Goal: Ask a question

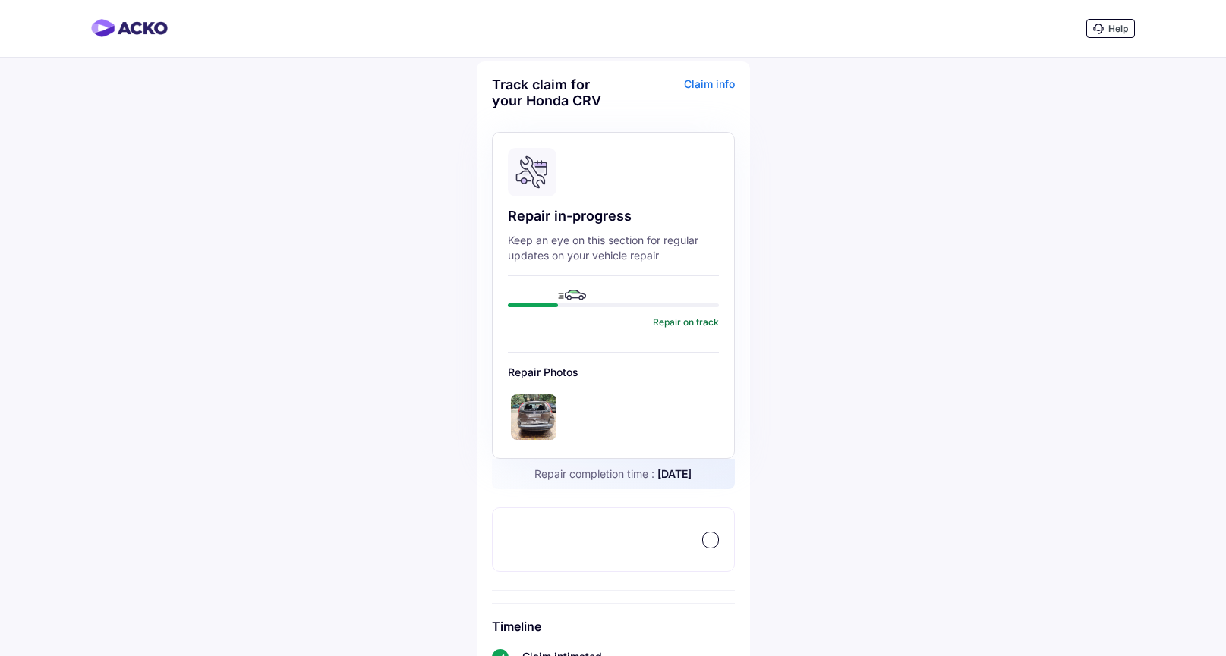
click at [1110, 31] on span "Help" at bounding box center [1118, 28] width 20 height 11
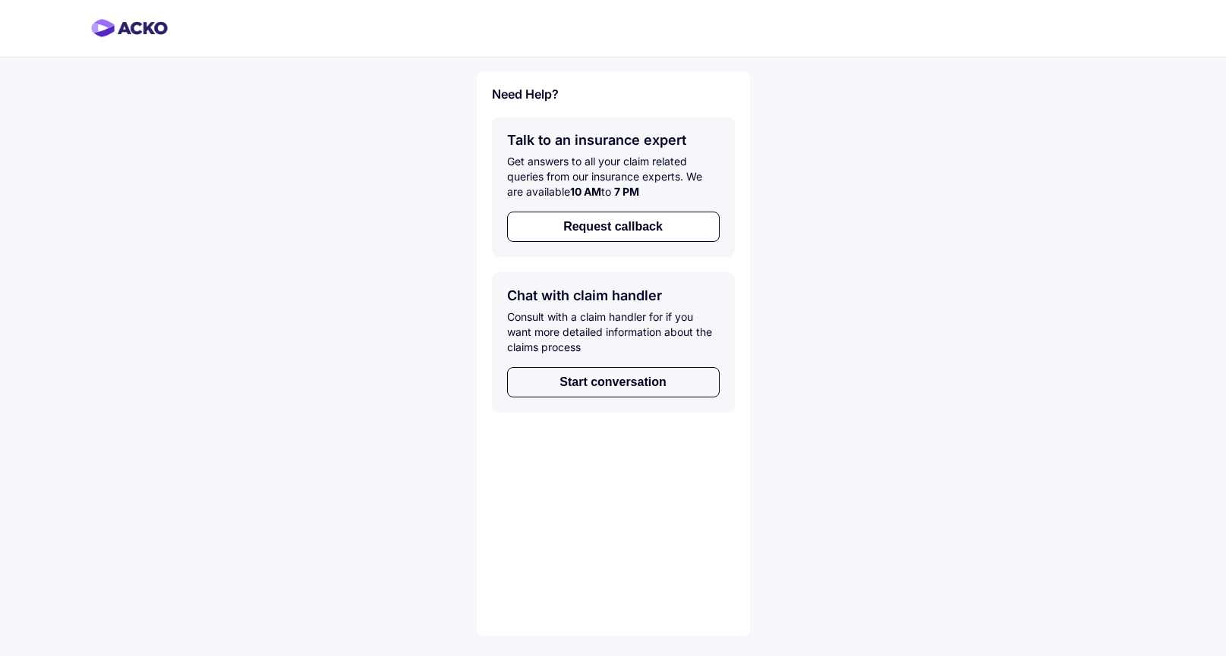
click at [625, 385] on button "Start conversation" at bounding box center [613, 382] width 213 height 30
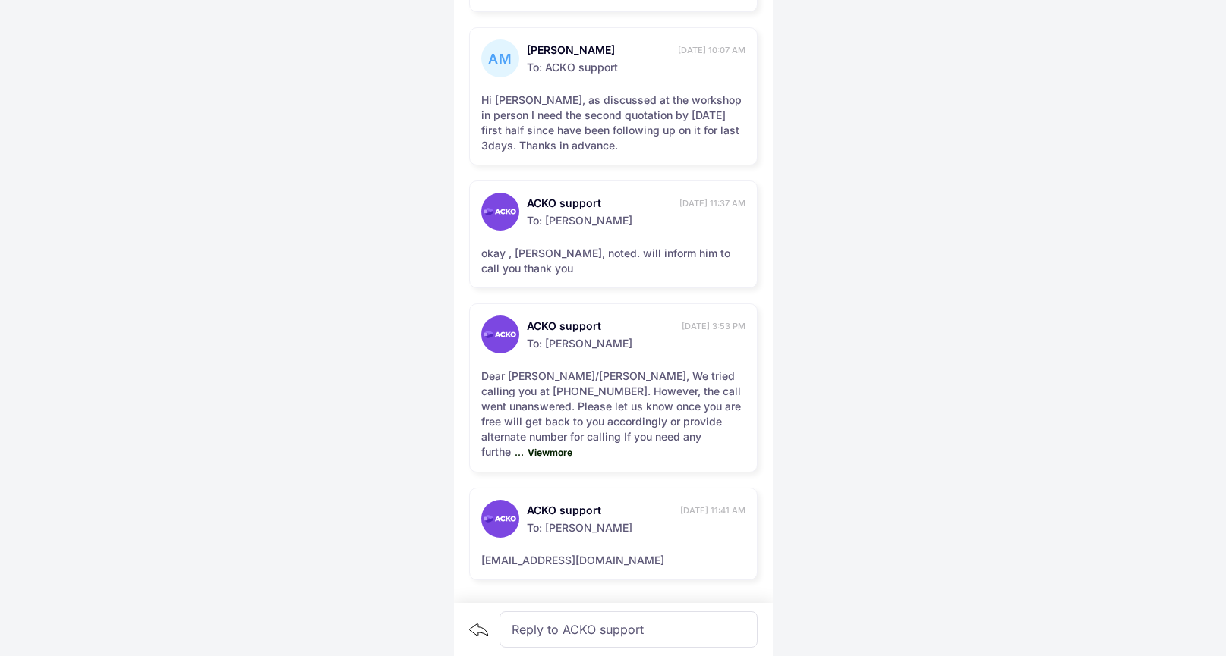
scroll to position [1103, 0]
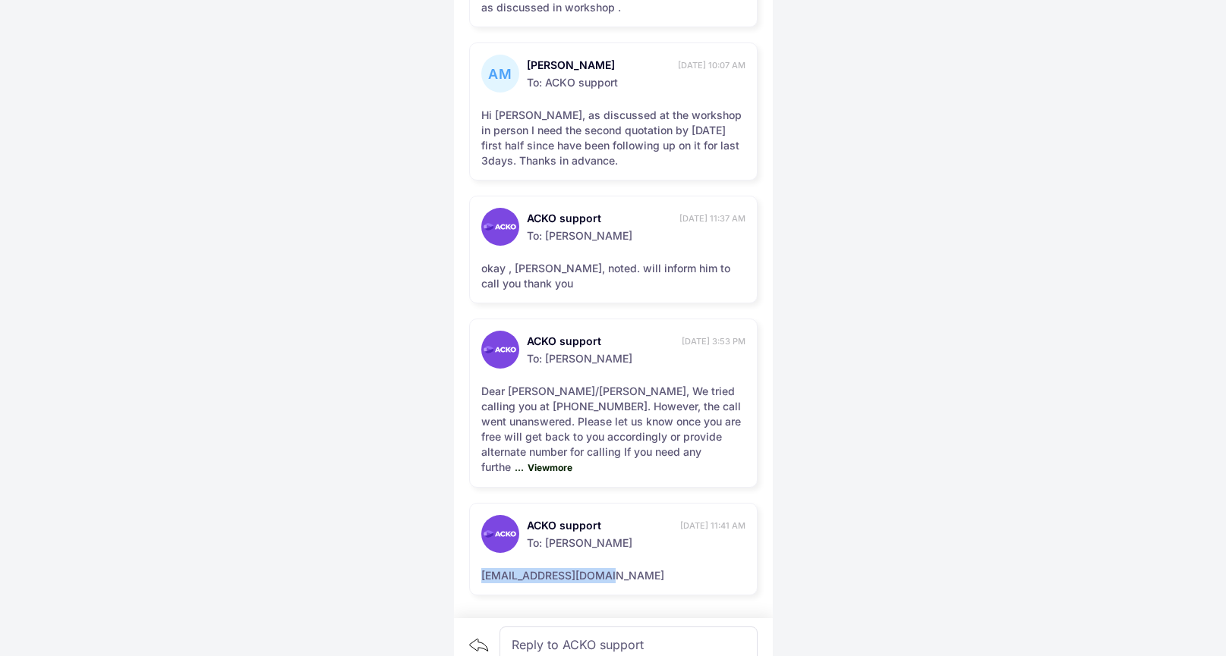
drag, startPoint x: 480, startPoint y: 563, endPoint x: 612, endPoint y: 562, distance: 132.8
click at [612, 562] on div "ACKO support [DATE] 11:41 AM To: [PERSON_NAME] [PERSON_NAME][EMAIL_ADDRESS][DOM…" at bounding box center [613, 549] width 288 height 93
copy div "[EMAIL_ADDRESS][DOMAIN_NAME]"
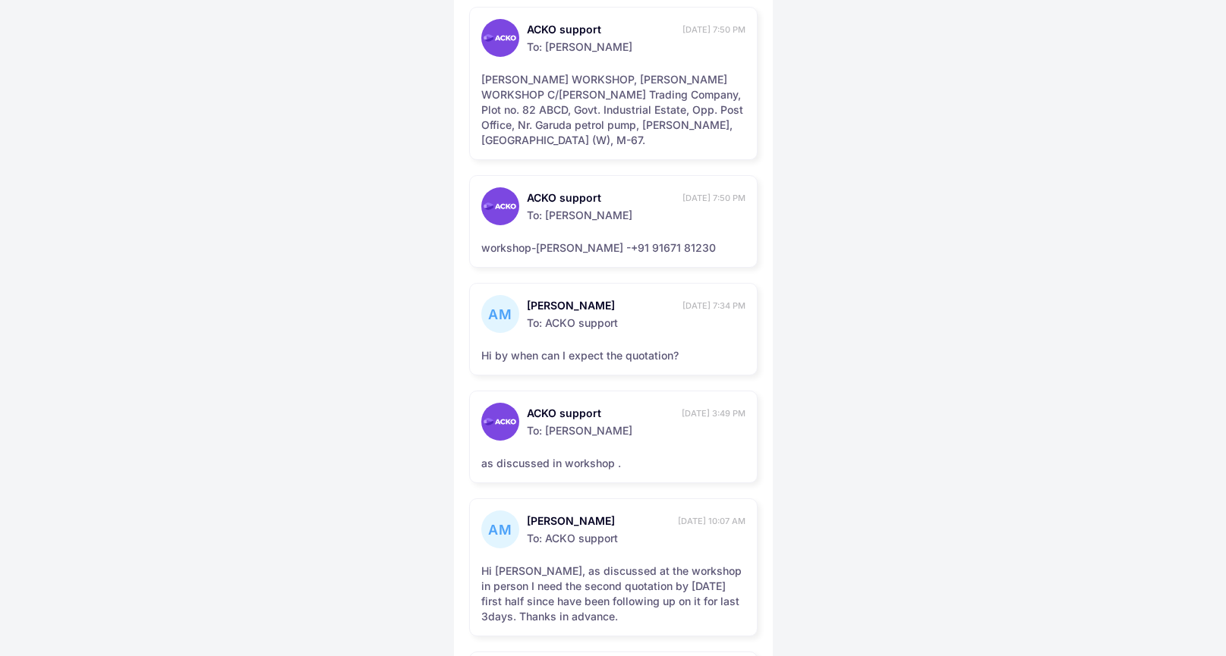
scroll to position [640, 0]
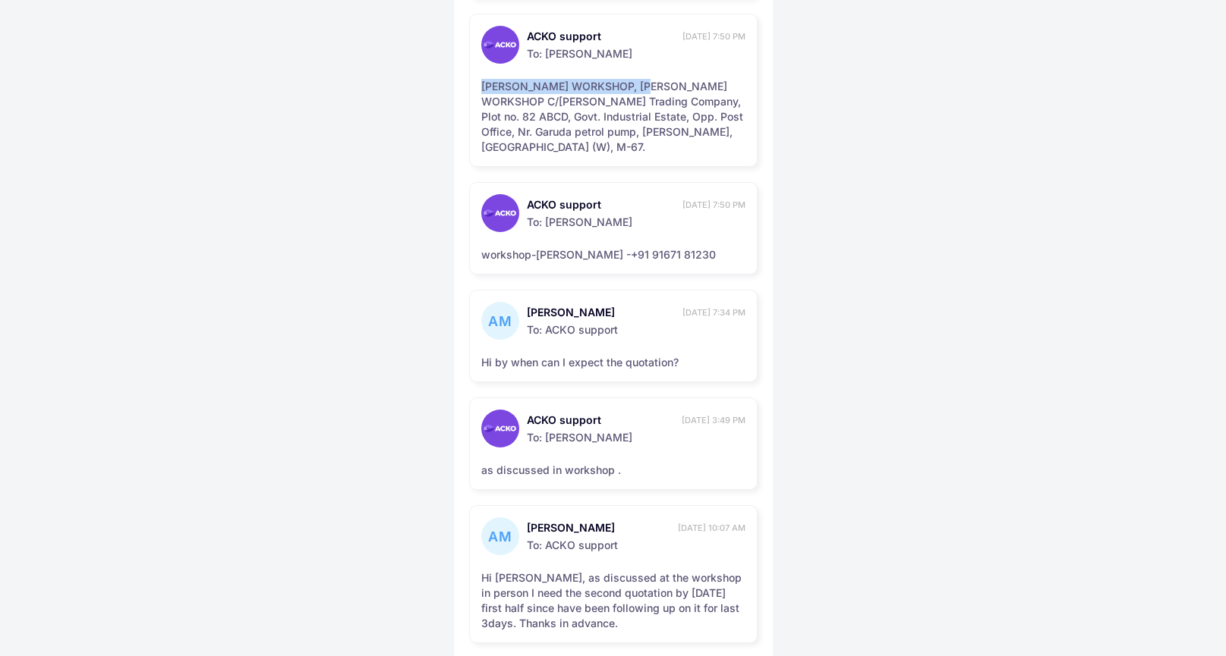
drag, startPoint x: 483, startPoint y: 84, endPoint x: 656, endPoint y: 84, distance: 173.0
click at [656, 84] on div "[PERSON_NAME] WORKSHOP, [PERSON_NAME] WORKSHOP C/[PERSON_NAME] Trading Company,…" at bounding box center [613, 117] width 264 height 76
copy div "[PERSON_NAME] WORKSHOP"
